Goal: Task Accomplishment & Management: Complete application form

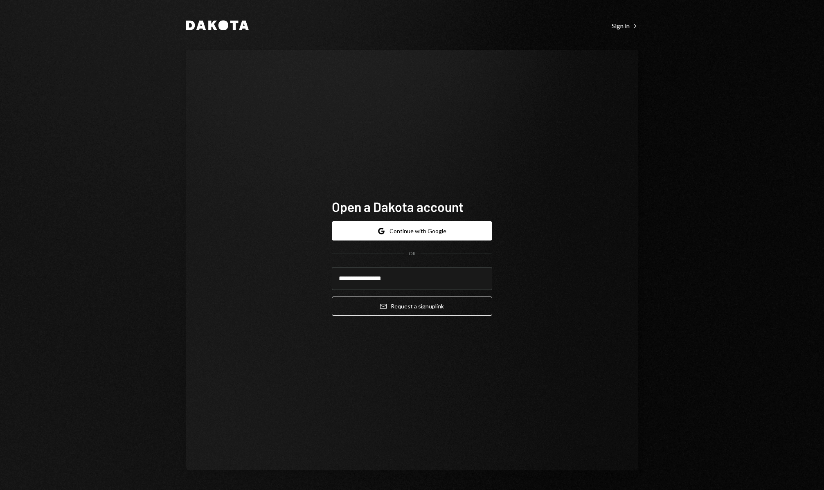
type input "**********"
click at [587, 293] on div "**********" at bounding box center [412, 260] width 452 height 420
click at [446, 304] on button "Email Request a sign up link" at bounding box center [412, 306] width 160 height 19
